Goal: Find specific page/section

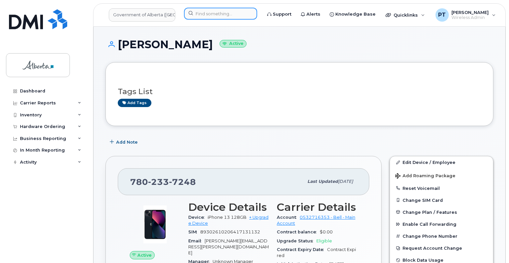
click at [218, 12] on input at bounding box center [220, 14] width 73 height 12
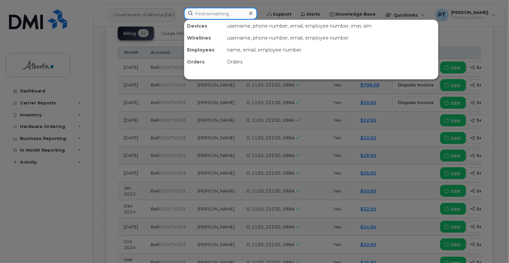
paste input "5878737127"
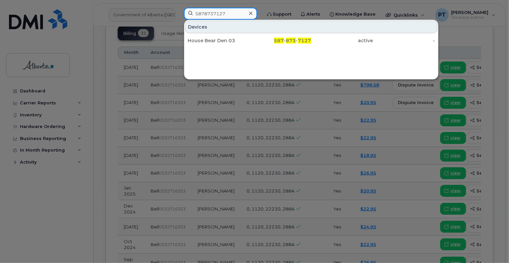
type input "5878737127"
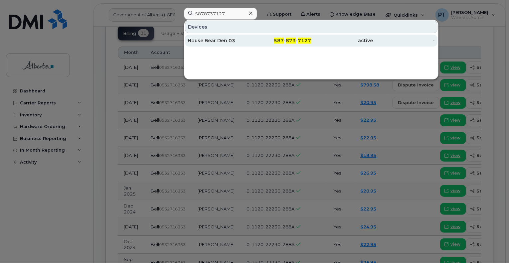
click at [197, 39] on div "House Bear Den 03" at bounding box center [219, 40] width 62 height 7
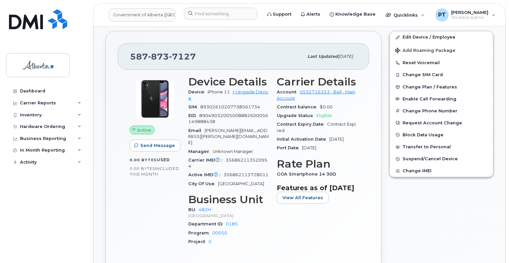
scroll to position [233, 0]
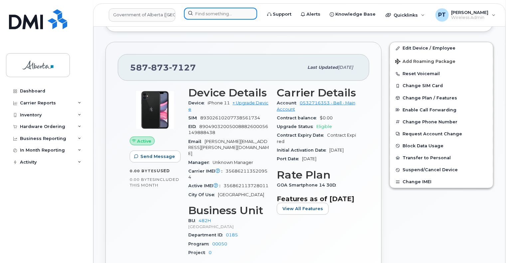
click at [208, 13] on input at bounding box center [220, 14] width 73 height 12
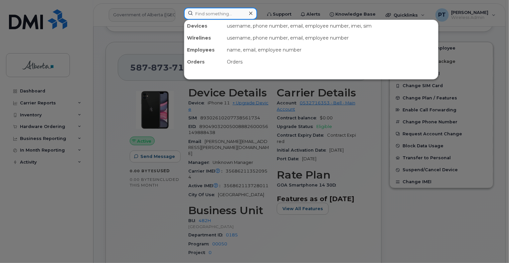
drag, startPoint x: 208, startPoint y: 13, endPoint x: 206, endPoint y: 16, distance: 4.1
paste input "5873370627"
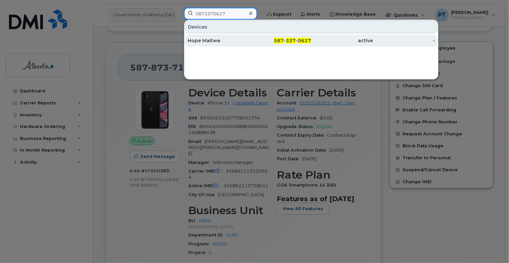
type input "5873370627"
click at [211, 40] on div "Hope Maitwe" at bounding box center [219, 40] width 62 height 7
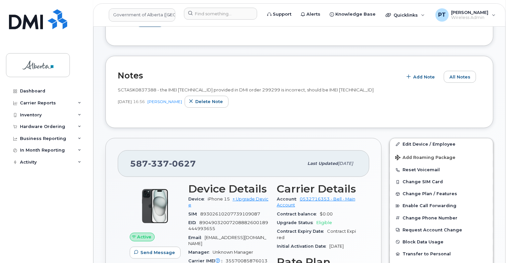
scroll to position [100, 0]
